Goal: Information Seeking & Learning: Learn about a topic

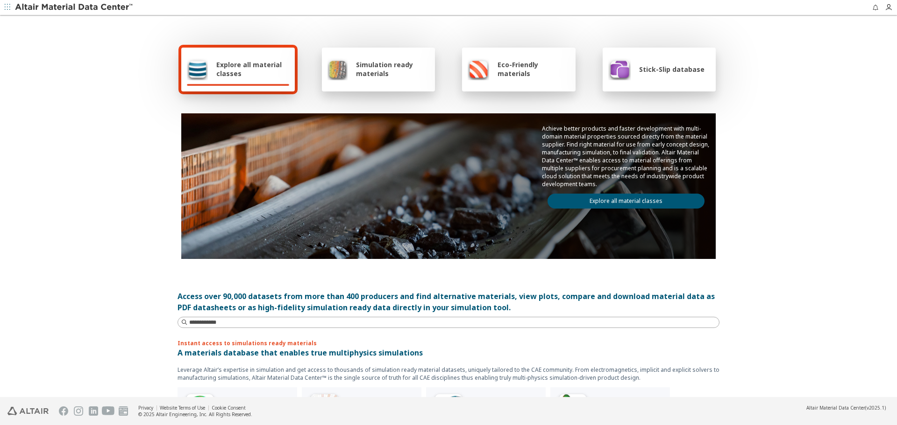
click at [636, 207] on link "Explore all material classes" at bounding box center [625, 201] width 157 height 15
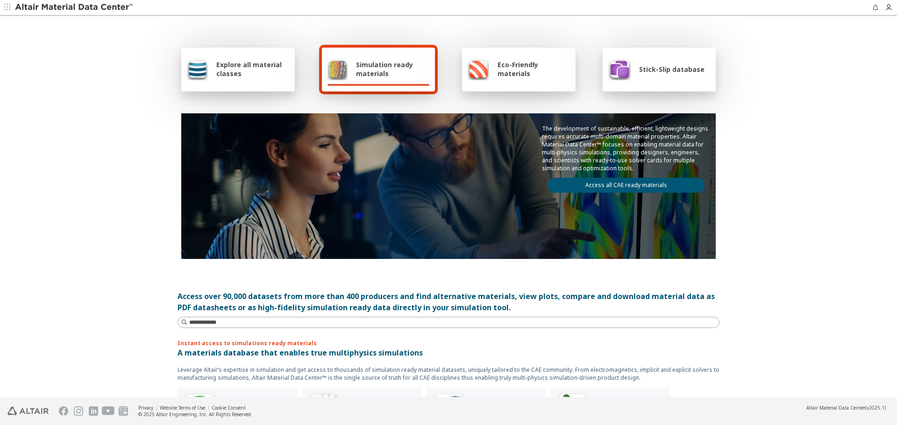
click at [233, 70] on span "Explore all material classes" at bounding box center [252, 69] width 73 height 18
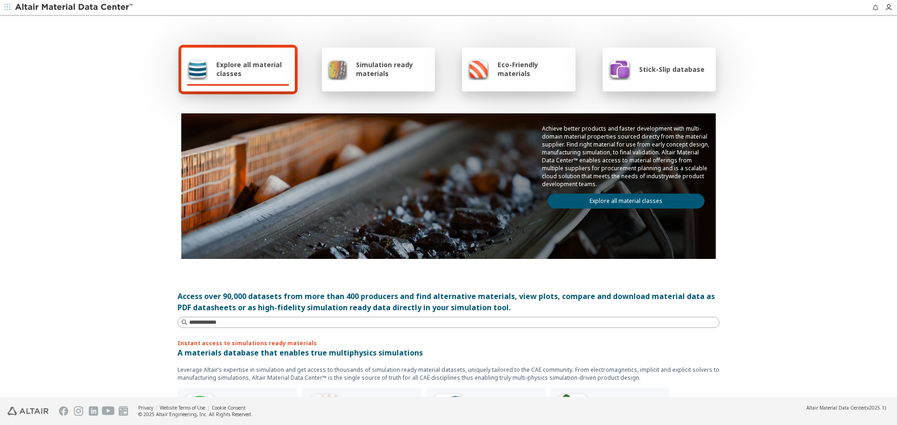
click at [597, 201] on link "Explore all material classes" at bounding box center [625, 201] width 157 height 15
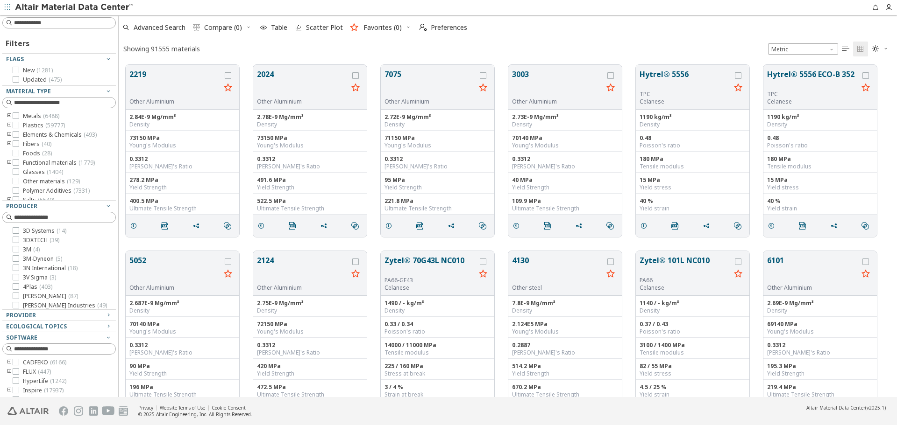
scroll to position [333, 771]
click at [157, 27] on span "Advanced Search" at bounding box center [160, 27] width 52 height 7
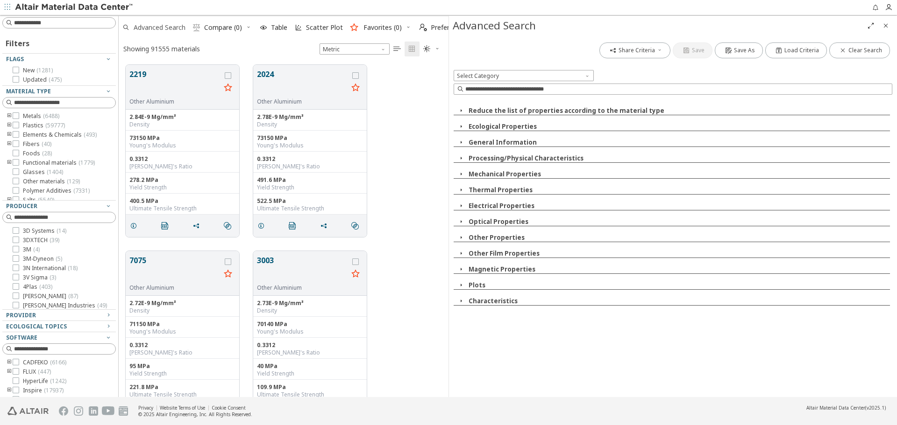
scroll to position [333, 323]
click at [576, 91] on input at bounding box center [678, 89] width 426 height 9
click at [513, 187] on button "Thermal Properties" at bounding box center [500, 190] width 64 height 8
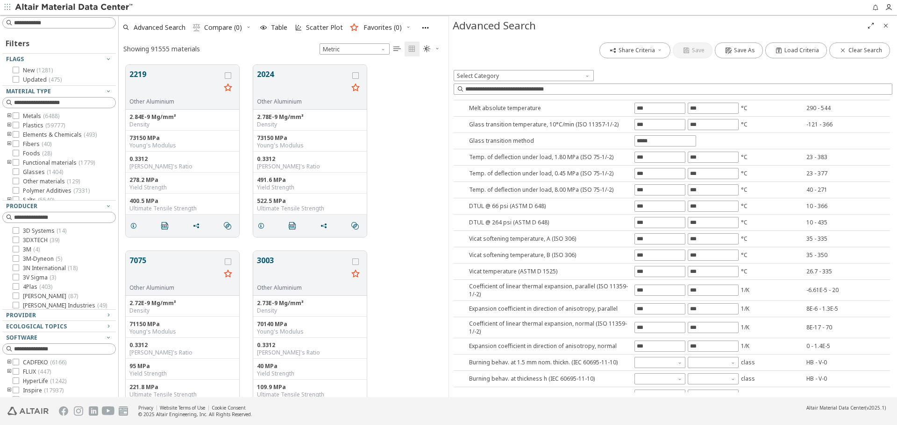
scroll to position [140, 0]
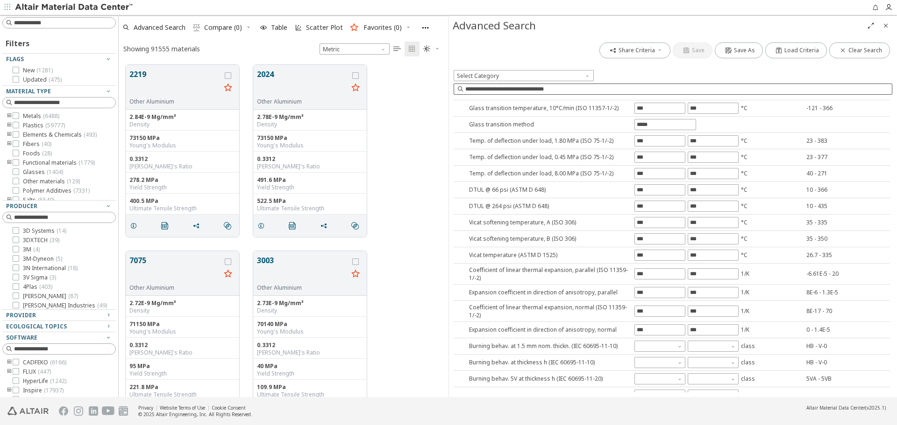
click at [634, 85] on input at bounding box center [678, 89] width 426 height 9
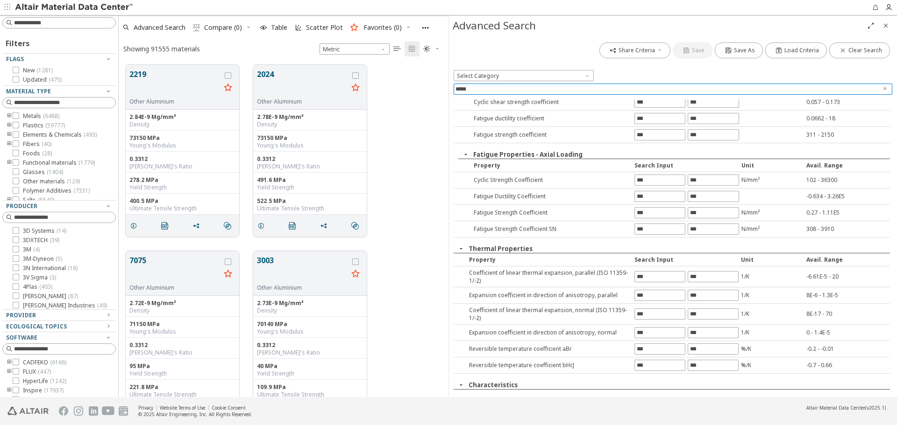
scroll to position [305, 0]
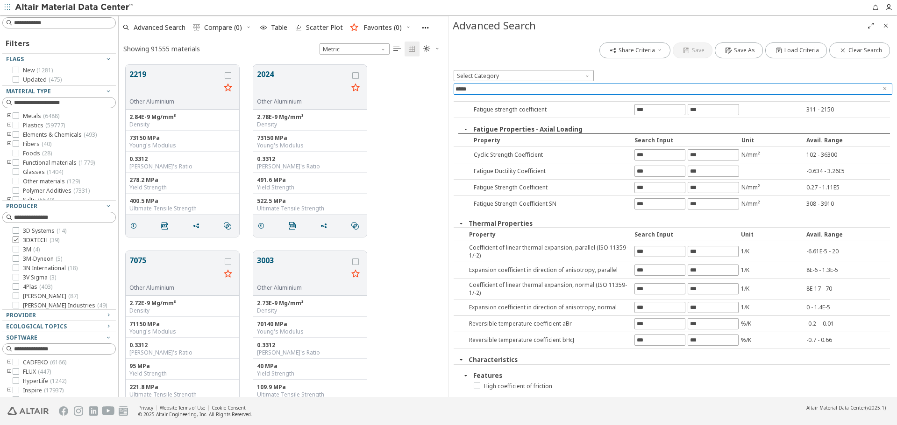
type input "*****"
click at [884, 25] on icon "Close" at bounding box center [885, 25] width 7 height 7
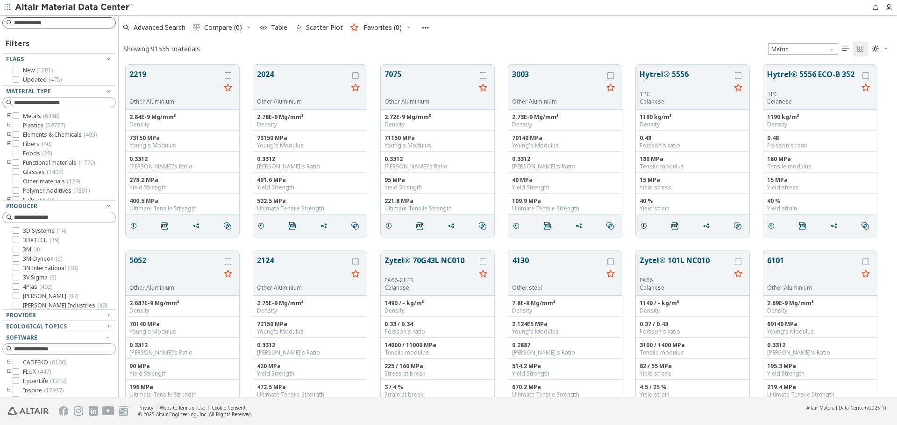
scroll to position [333, 771]
click at [92, 24] on input at bounding box center [64, 22] width 101 height 9
paste input "**********"
type input "**********"
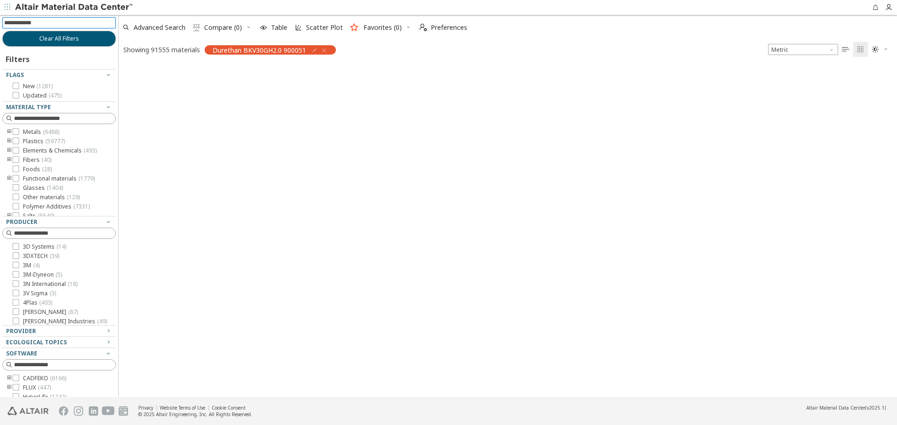
scroll to position [331, 771]
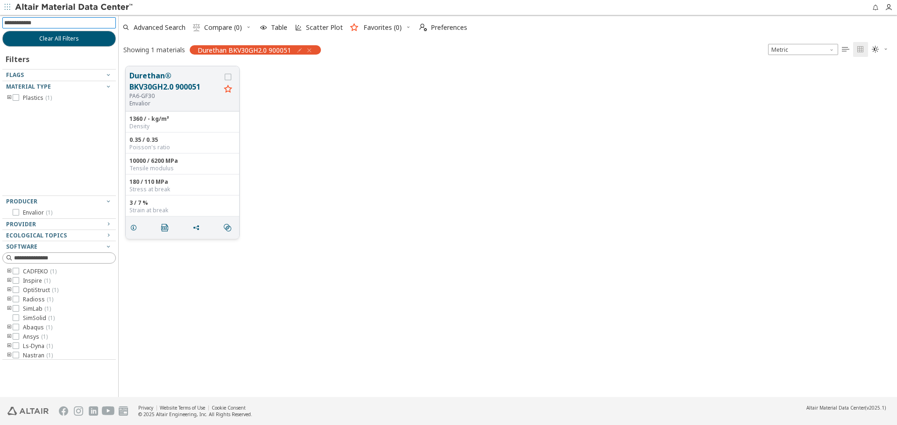
click at [147, 75] on button "Durethan® BKV30GH2.0 900051" at bounding box center [174, 81] width 91 height 22
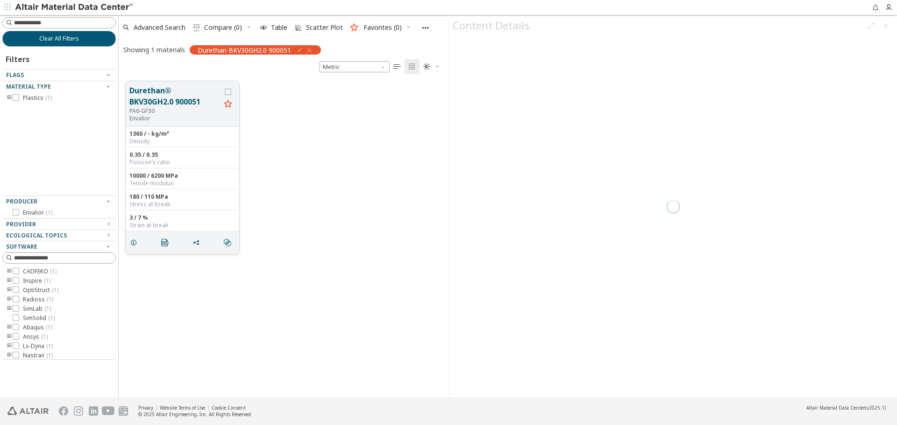
scroll to position [316, 323]
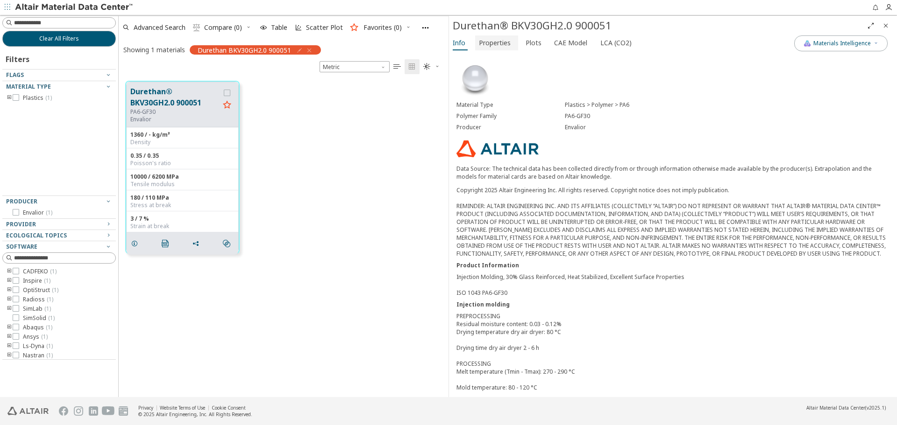
click at [500, 43] on span "Properties" at bounding box center [495, 42] width 32 height 15
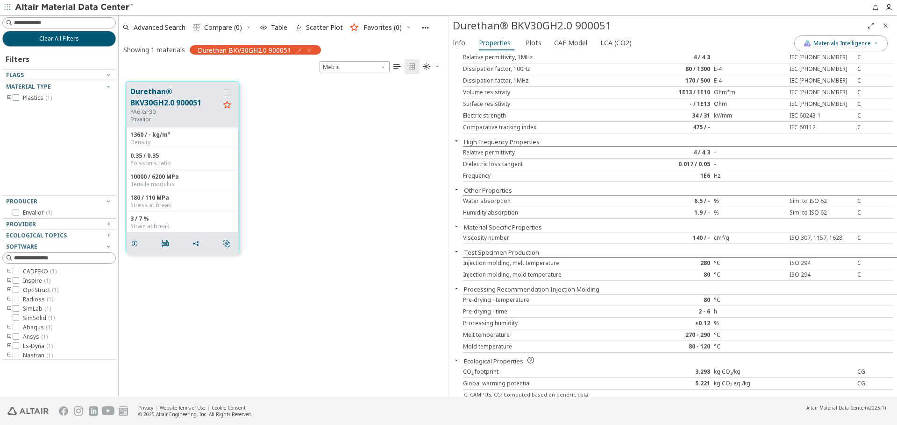
scroll to position [422, 0]
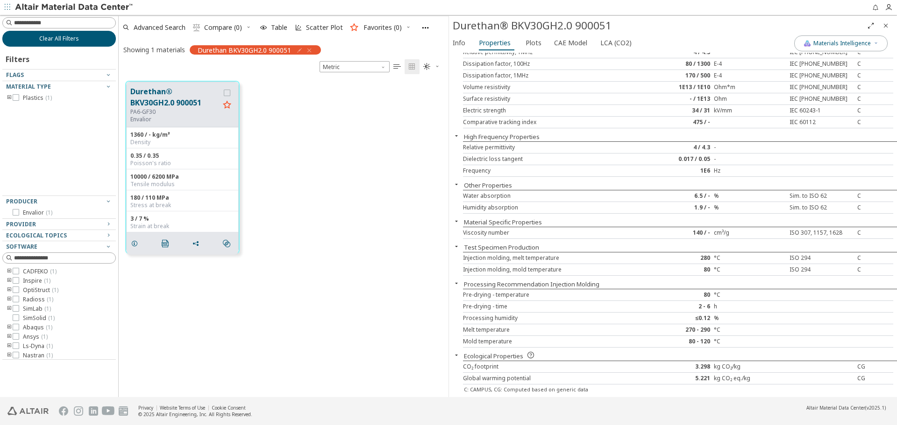
click at [106, 41] on button "Clear All Filters" at bounding box center [58, 39] width 113 height 16
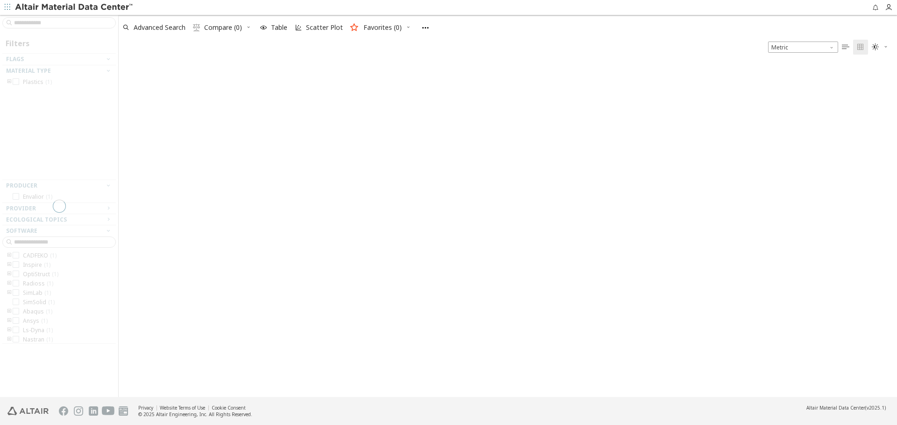
scroll to position [336, 771]
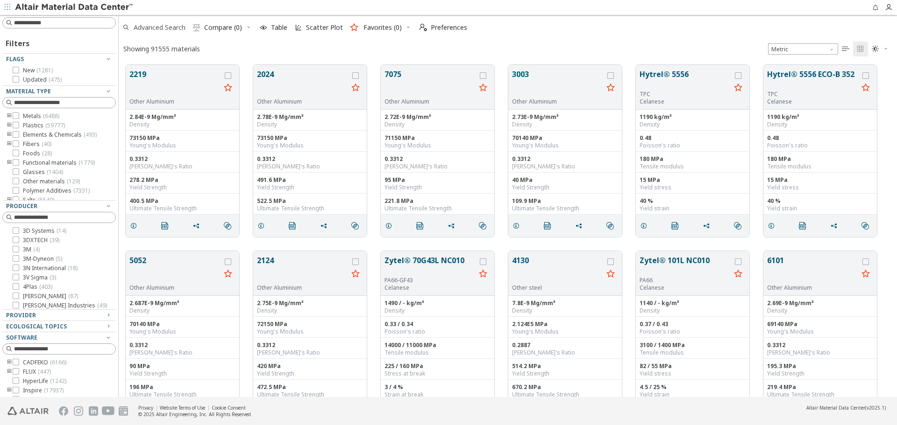
click at [163, 28] on span "Advanced Search" at bounding box center [160, 27] width 52 height 7
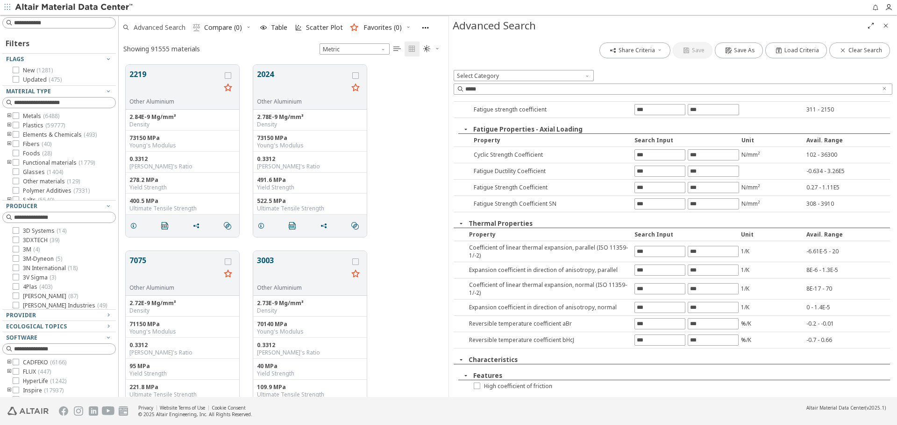
scroll to position [333, 323]
drag, startPoint x: 496, startPoint y: 92, endPoint x: 452, endPoint y: 93, distance: 43.9
click at [452, 93] on div "Share Criteria Save Save As Load Criteria Clear Search Select Category ***** Re…" at bounding box center [673, 216] width 448 height 362
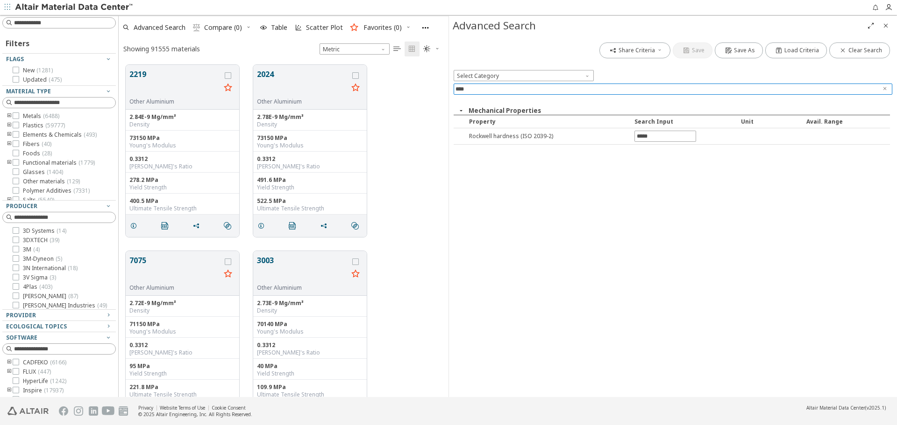
scroll to position [0, 0]
type input "********"
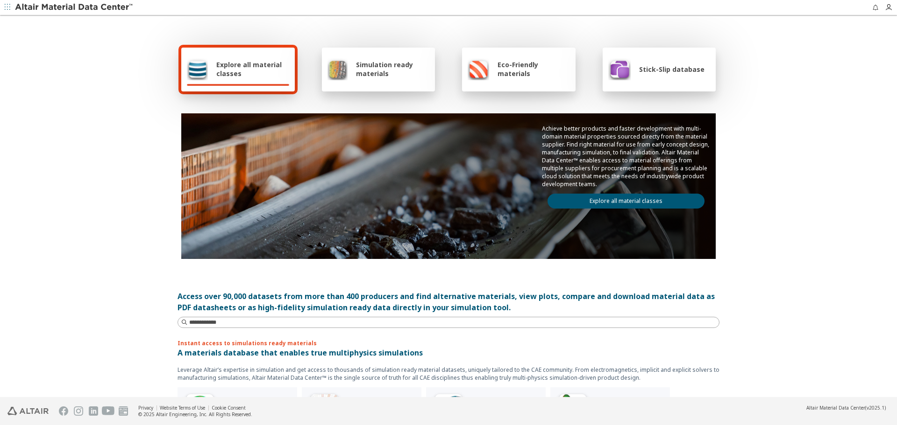
click at [630, 206] on link "Explore all material classes" at bounding box center [625, 201] width 157 height 15
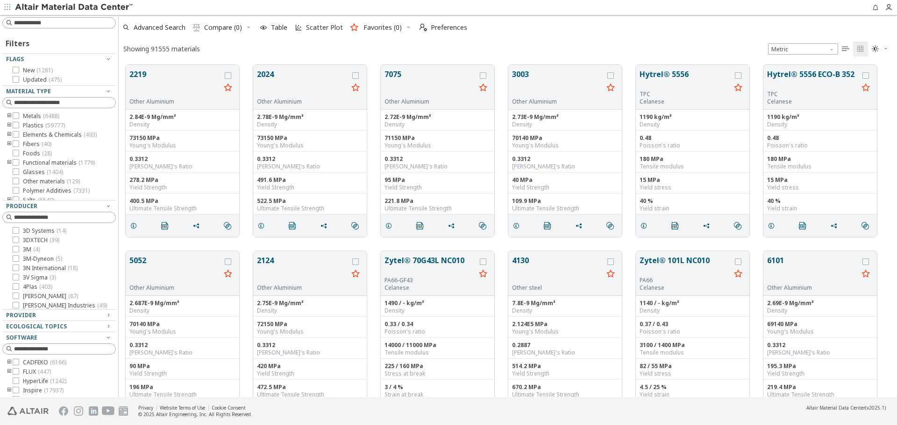
scroll to position [333, 771]
click at [92, 25] on input at bounding box center [64, 22] width 101 height 9
paste input "**********"
type input "**********"
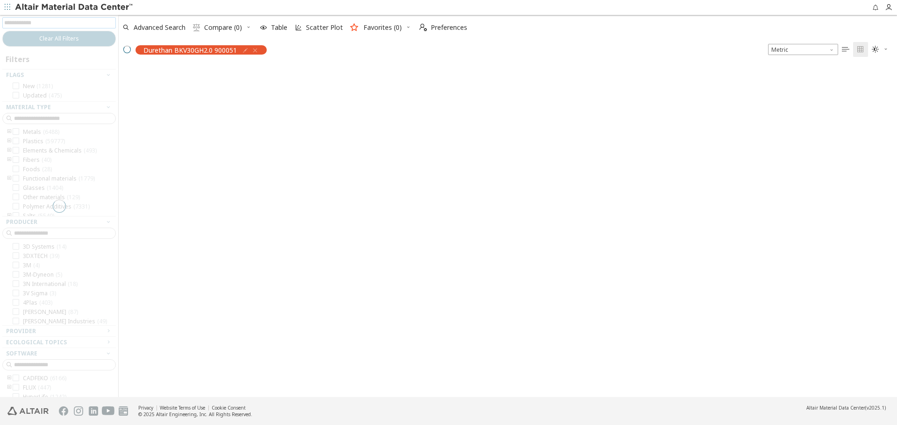
scroll to position [331, 771]
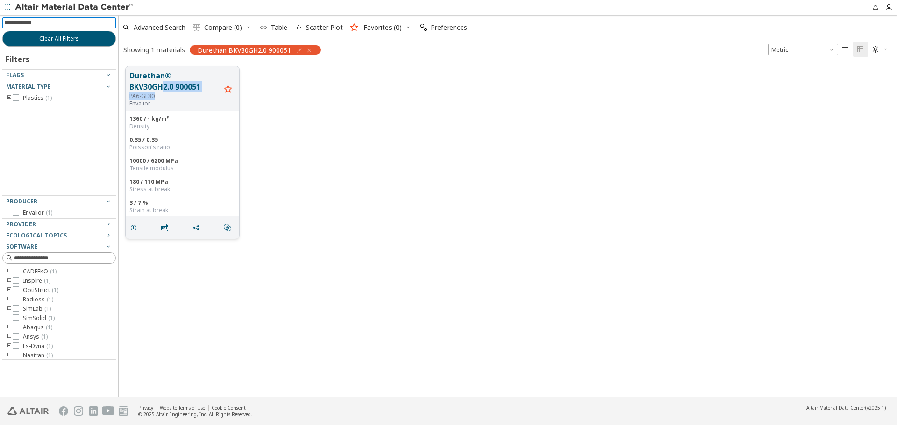
click at [164, 92] on div "Durethan® BKV30GH2.0 900051 PA6-GF30 Envalior" at bounding box center [174, 88] width 91 height 37
click at [177, 93] on div "PA6-GF30" at bounding box center [174, 95] width 91 height 7
click at [181, 88] on button "Durethan® BKV30GH2.0 900051" at bounding box center [174, 81] width 91 height 22
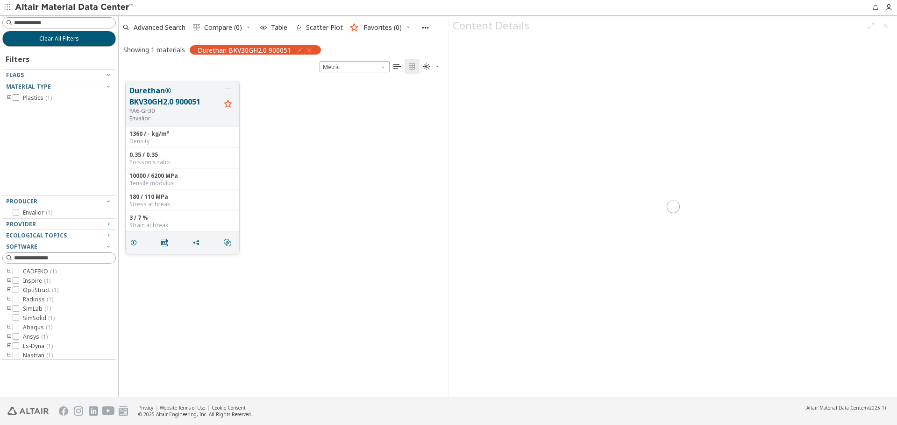
scroll to position [316, 323]
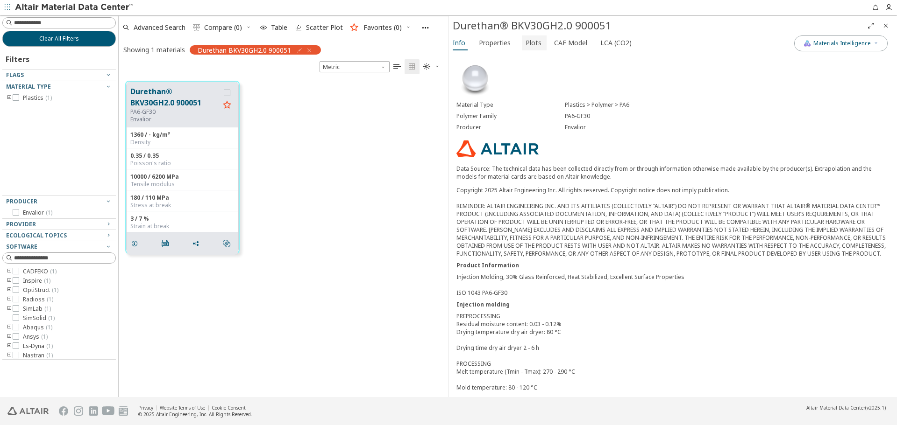
click at [522, 44] on button "Plots" at bounding box center [534, 42] width 25 height 15
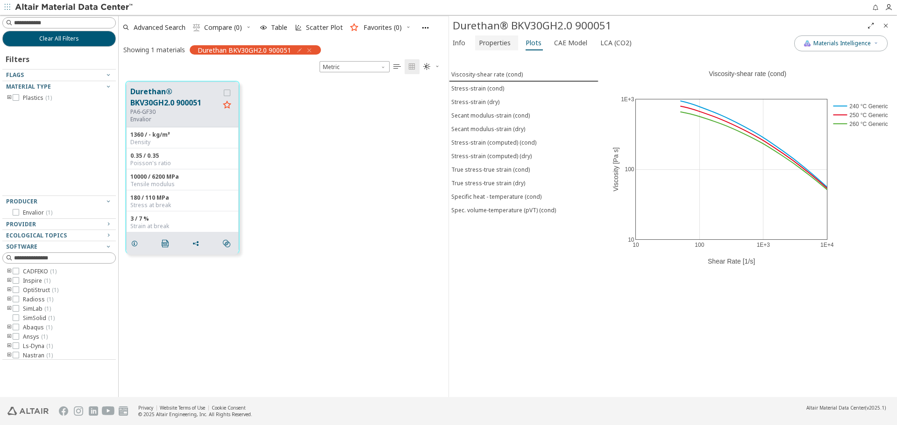
click at [496, 45] on span "Properties" at bounding box center [495, 42] width 32 height 15
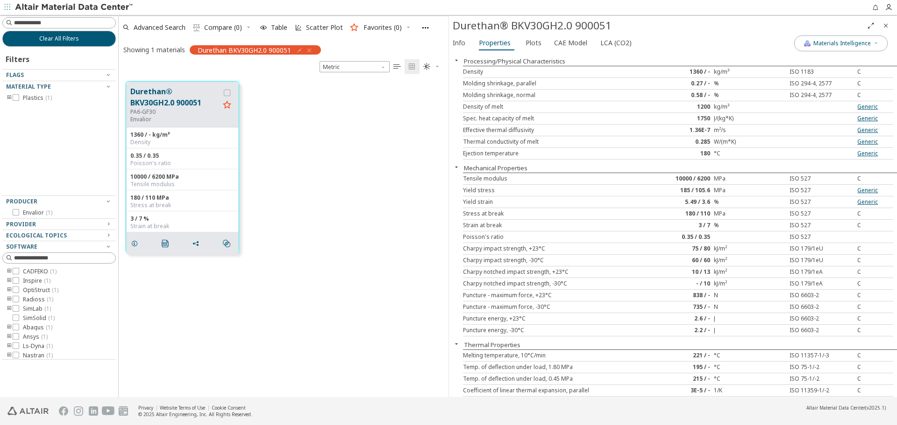
click at [553, 193] on div "Yield stress" at bounding box center [552, 190] width 179 height 7
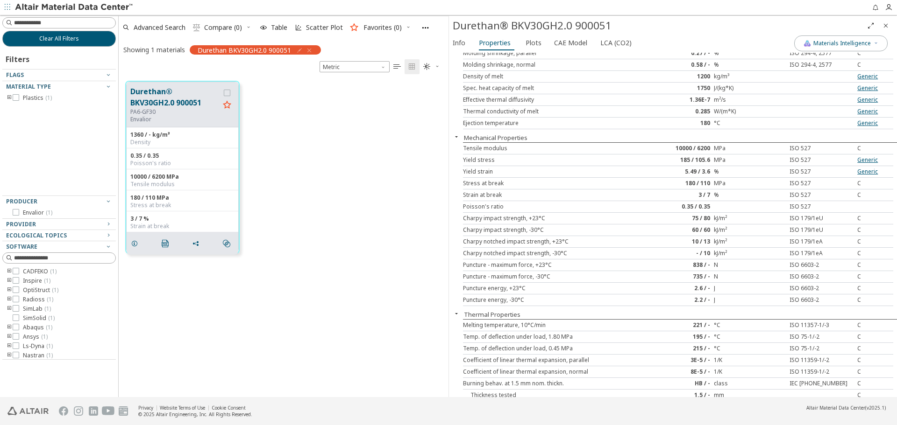
scroll to position [47, 0]
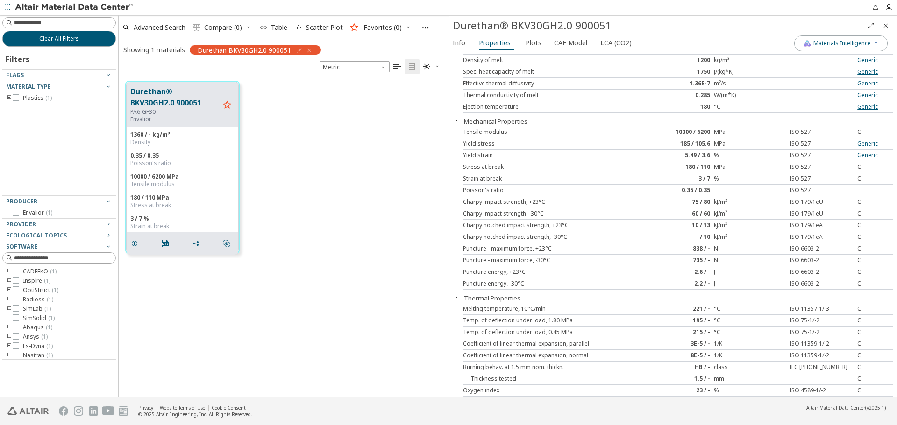
click at [582, 227] on div "Charpy notched impact strength, +23°C" at bounding box center [552, 225] width 179 height 7
click at [563, 224] on div "Charpy notched impact strength, +23°C" at bounding box center [552, 225] width 179 height 7
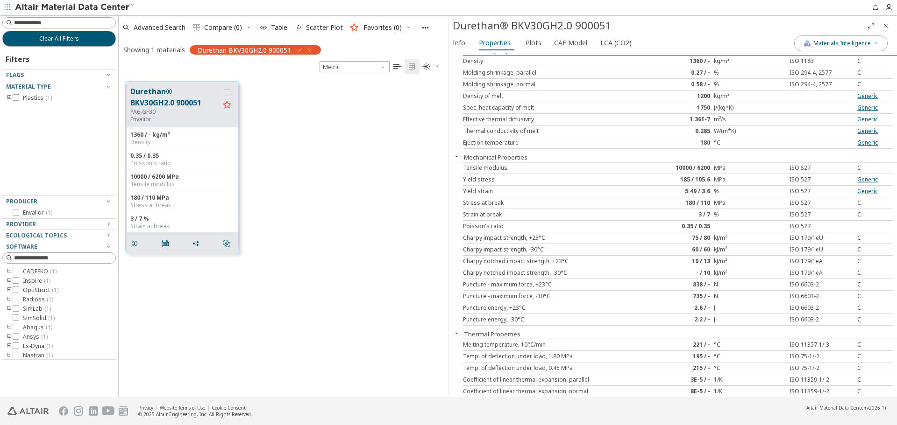
scroll to position [2, 0]
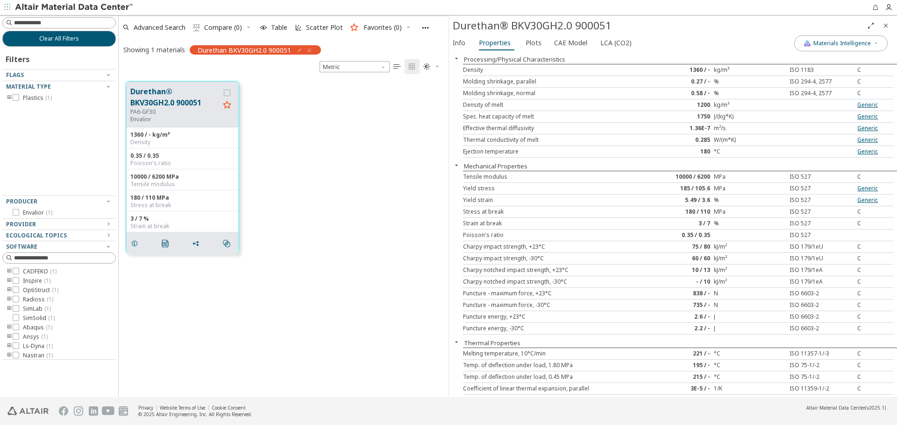
click at [497, 243] on div "Charpy impact strength, +23°C" at bounding box center [552, 246] width 179 height 7
click at [507, 248] on div "Charpy impact strength, +23°C" at bounding box center [552, 246] width 179 height 7
click at [518, 263] on div "Charpy impact strength, -30°C 60 / 60 kJ/m² ISO 179/1eU C" at bounding box center [678, 259] width 430 height 12
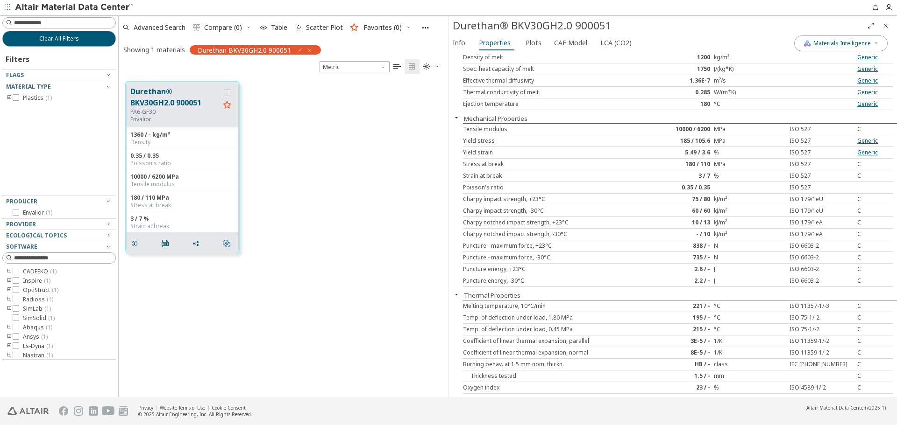
scroll to position [95, 0]
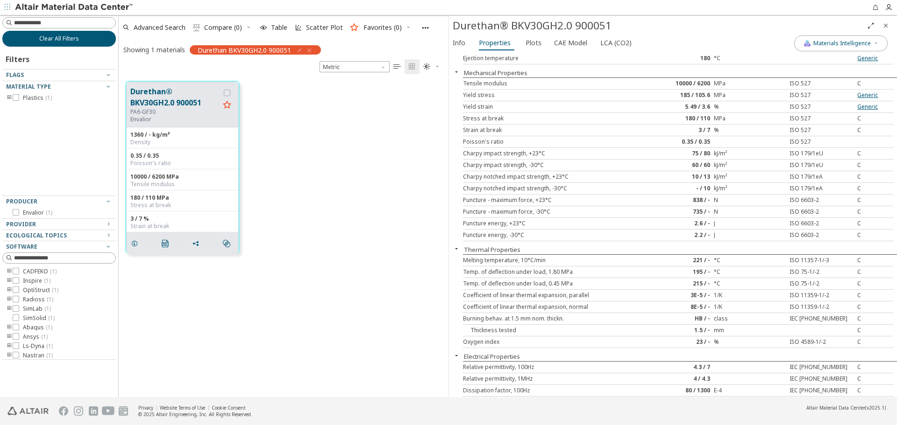
click at [79, 38] on button "Clear All Filters" at bounding box center [58, 39] width 113 height 16
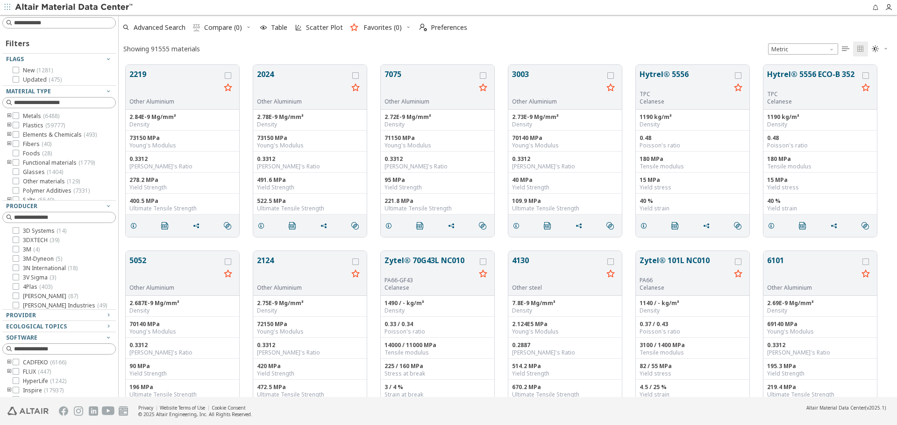
scroll to position [333, 771]
click at [170, 29] on span "Advanced Search" at bounding box center [160, 27] width 52 height 7
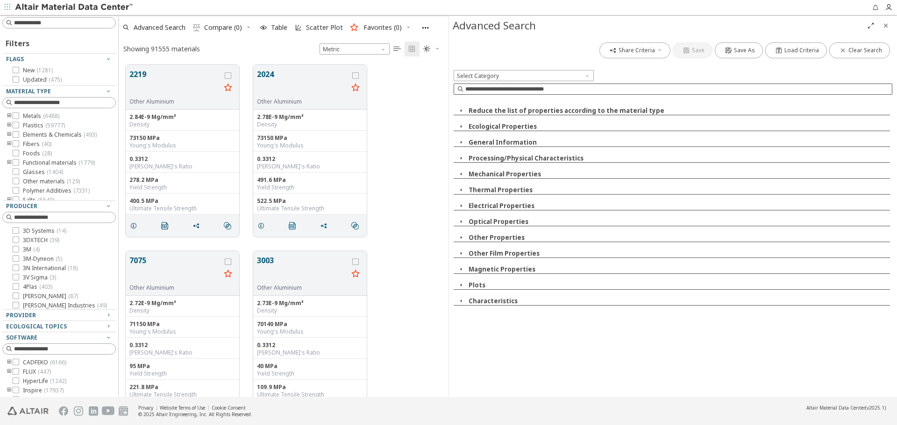
click at [659, 90] on input at bounding box center [678, 89] width 426 height 9
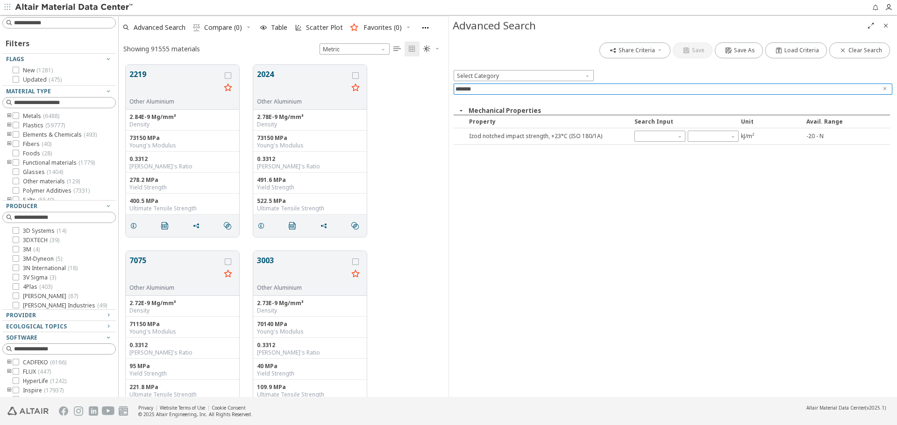
type input "*******"
click at [679, 136] on icon "button" at bounding box center [680, 137] width 6 height 6
click at [680, 138] on icon "button" at bounding box center [680, 137] width 6 height 6
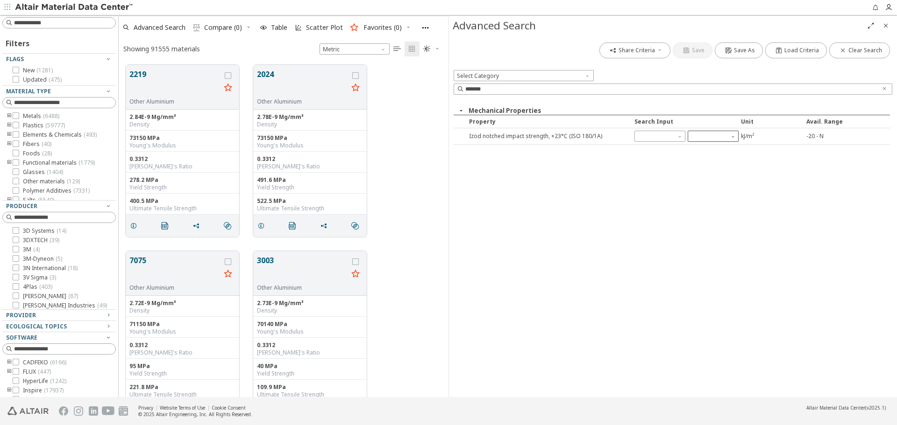
click at [734, 135] on icon "button" at bounding box center [733, 137] width 6 height 6
click at [725, 174] on div "Share Criteria Save Save As Load Criteria Clear Search Select Category ******* …" at bounding box center [673, 216] width 448 height 362
click at [648, 138] on input "text" at bounding box center [654, 136] width 32 height 11
click at [672, 178] on div "Share Criteria Save Save As Load Criteria Clear Search Select Category ******* …" at bounding box center [673, 216] width 448 height 362
click at [884, 28] on icon "Close" at bounding box center [885, 25] width 7 height 7
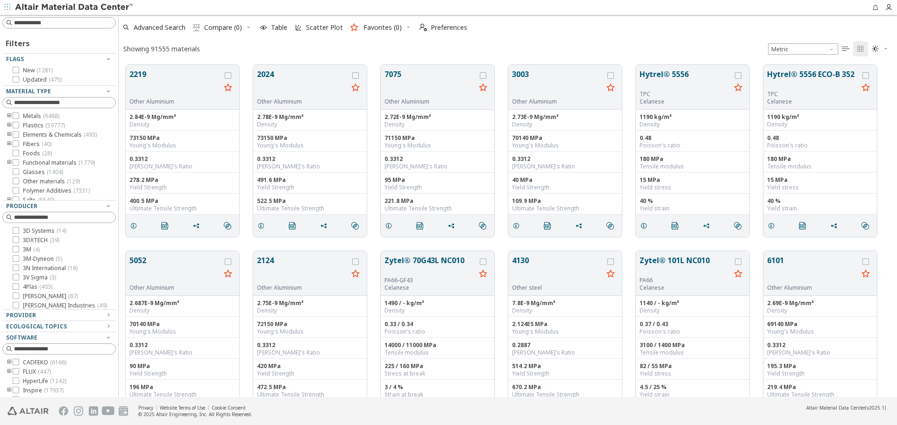
scroll to position [333, 771]
click at [643, 41] on div "Showing 91555 materials Metric   " at bounding box center [508, 49] width 778 height 18
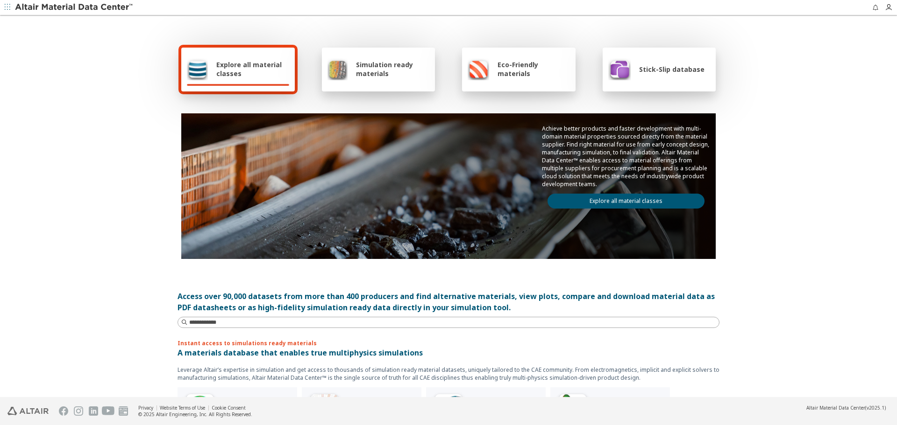
click at [643, 200] on link "Explore all material classes" at bounding box center [625, 201] width 157 height 15
click at [641, 201] on link "Explore all material classes" at bounding box center [625, 201] width 157 height 15
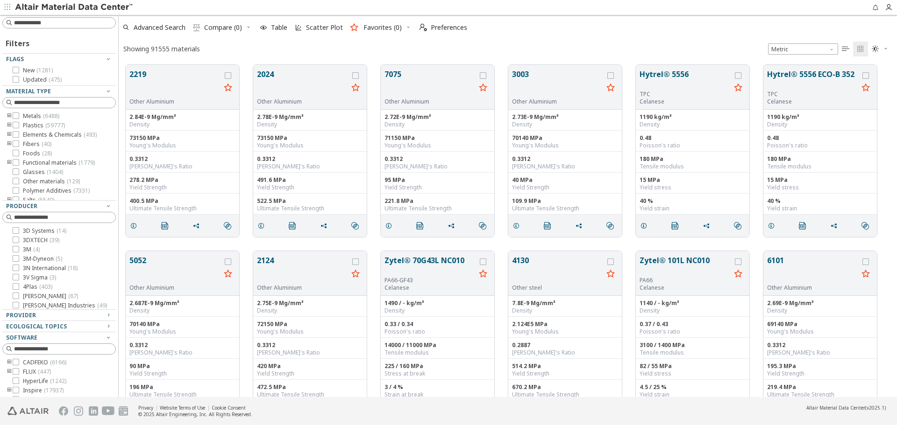
scroll to position [333, 771]
click at [83, 23] on input at bounding box center [60, 23] width 112 height 10
paste input "**********"
type input "**********"
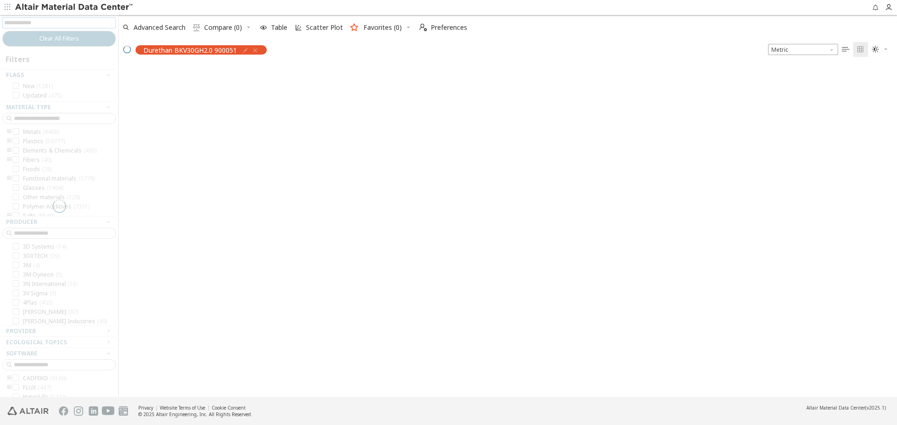
scroll to position [331, 771]
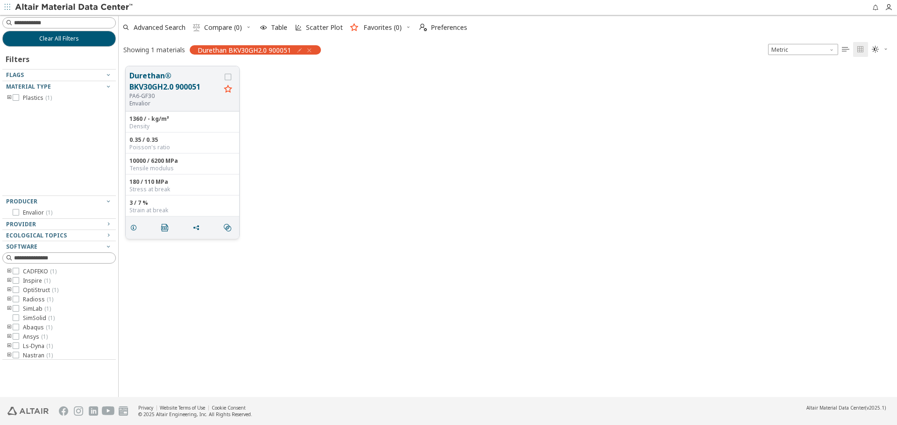
click at [187, 74] on button "Durethan® BKV30GH2.0 900051" at bounding box center [174, 81] width 91 height 22
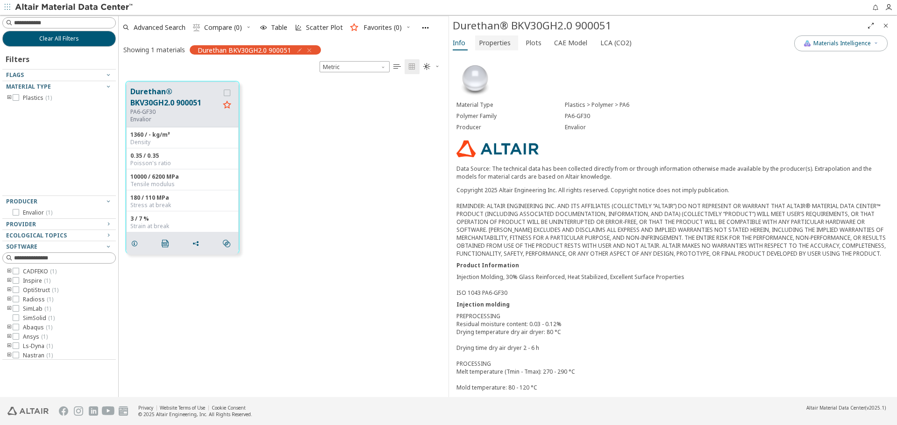
click at [475, 38] on button "Properties" at bounding box center [496, 42] width 43 height 15
